Goal: Task Accomplishment & Management: Manage account settings

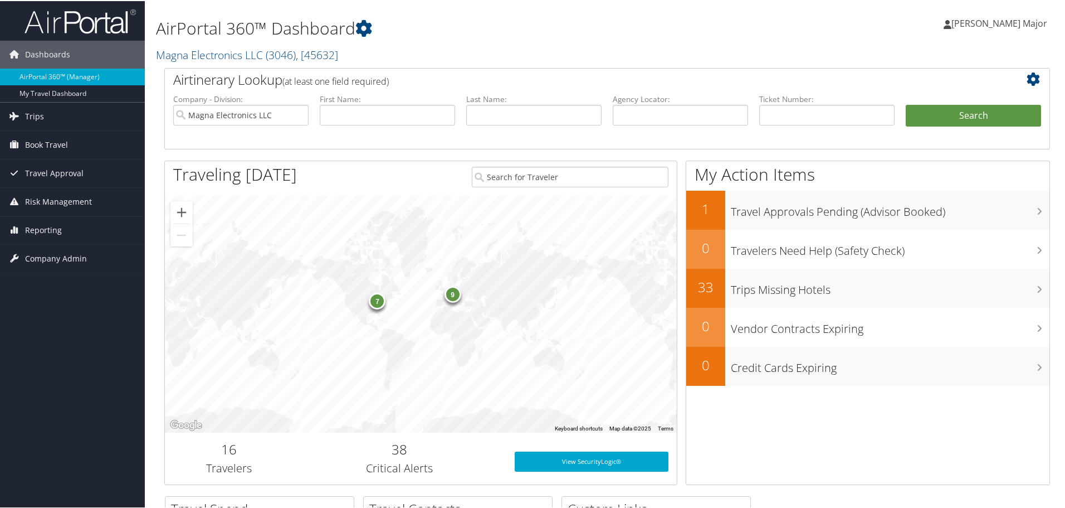
click at [987, 22] on span "[PERSON_NAME] Major" at bounding box center [1000, 22] width 96 height 12
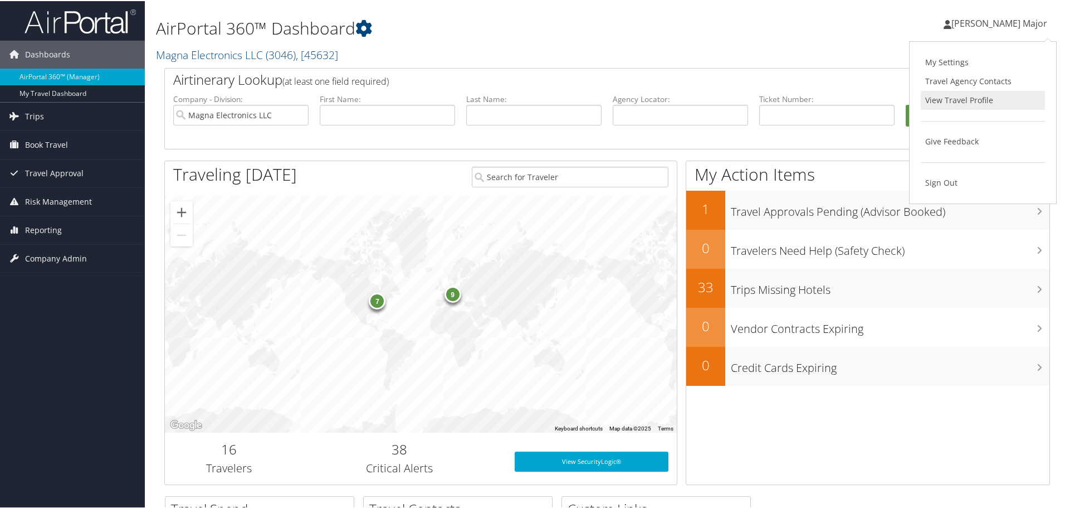
click at [967, 100] on link "View Travel Profile" at bounding box center [983, 99] width 124 height 19
